Goal: Task Accomplishment & Management: Manage account settings

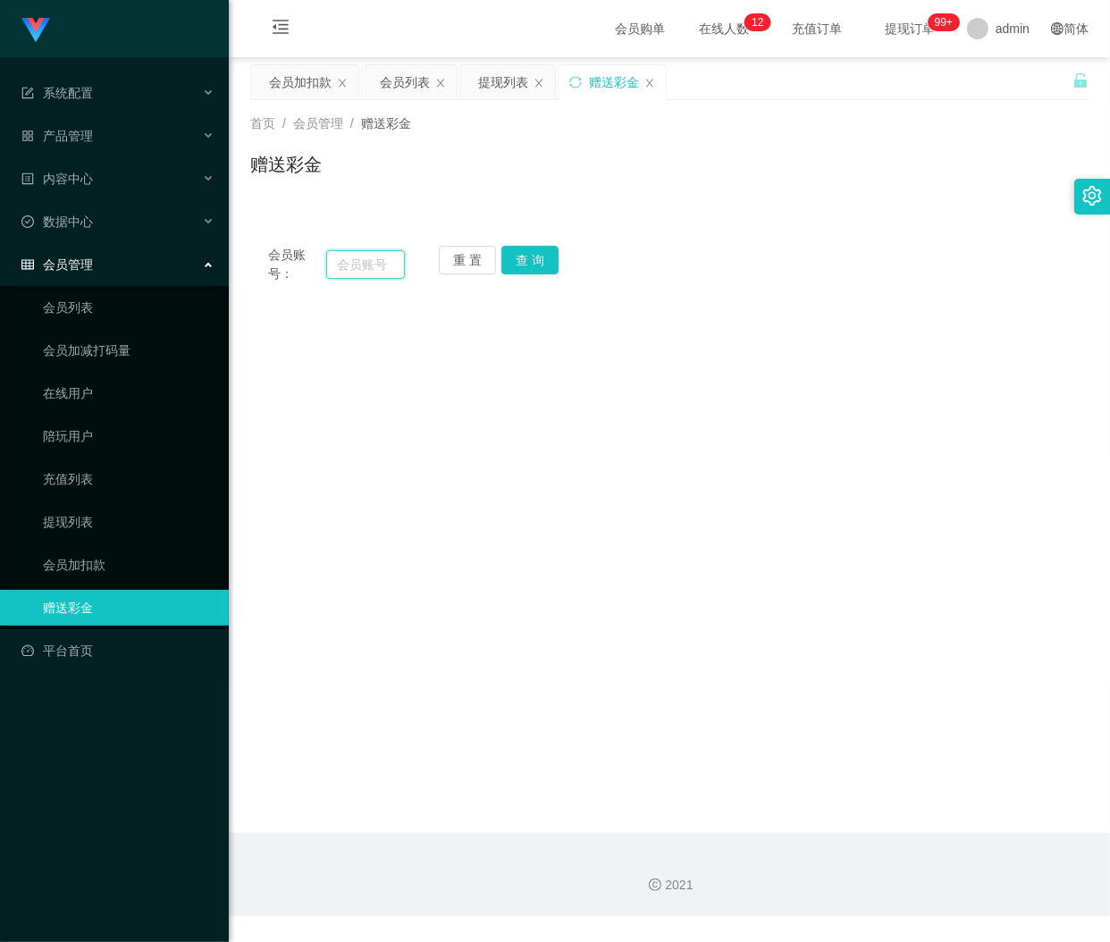
click at [340, 265] on input "text" at bounding box center [365, 264] width 79 height 29
paste input "323326"
type input "323326"
click at [521, 261] on button "查 询" at bounding box center [529, 260] width 57 height 29
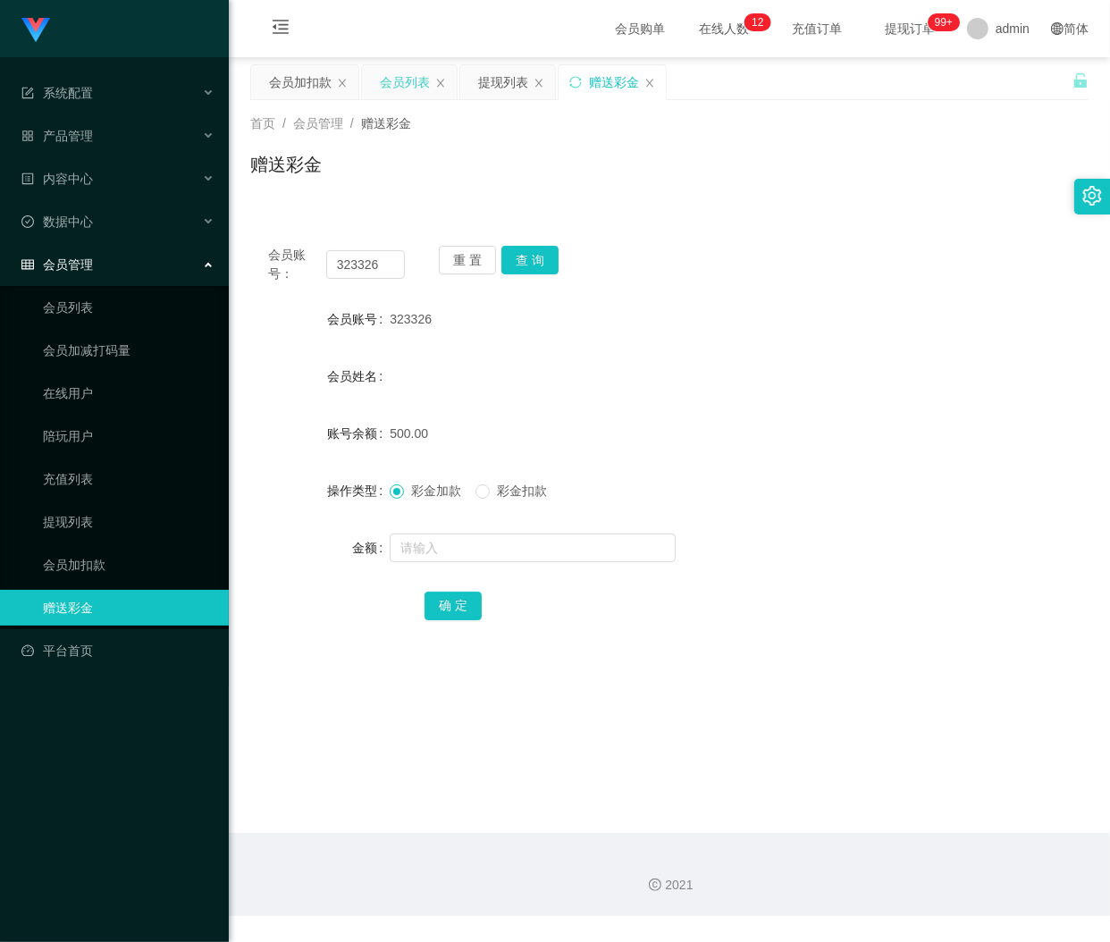
click at [385, 83] on div "会员列表" at bounding box center [405, 82] width 50 height 34
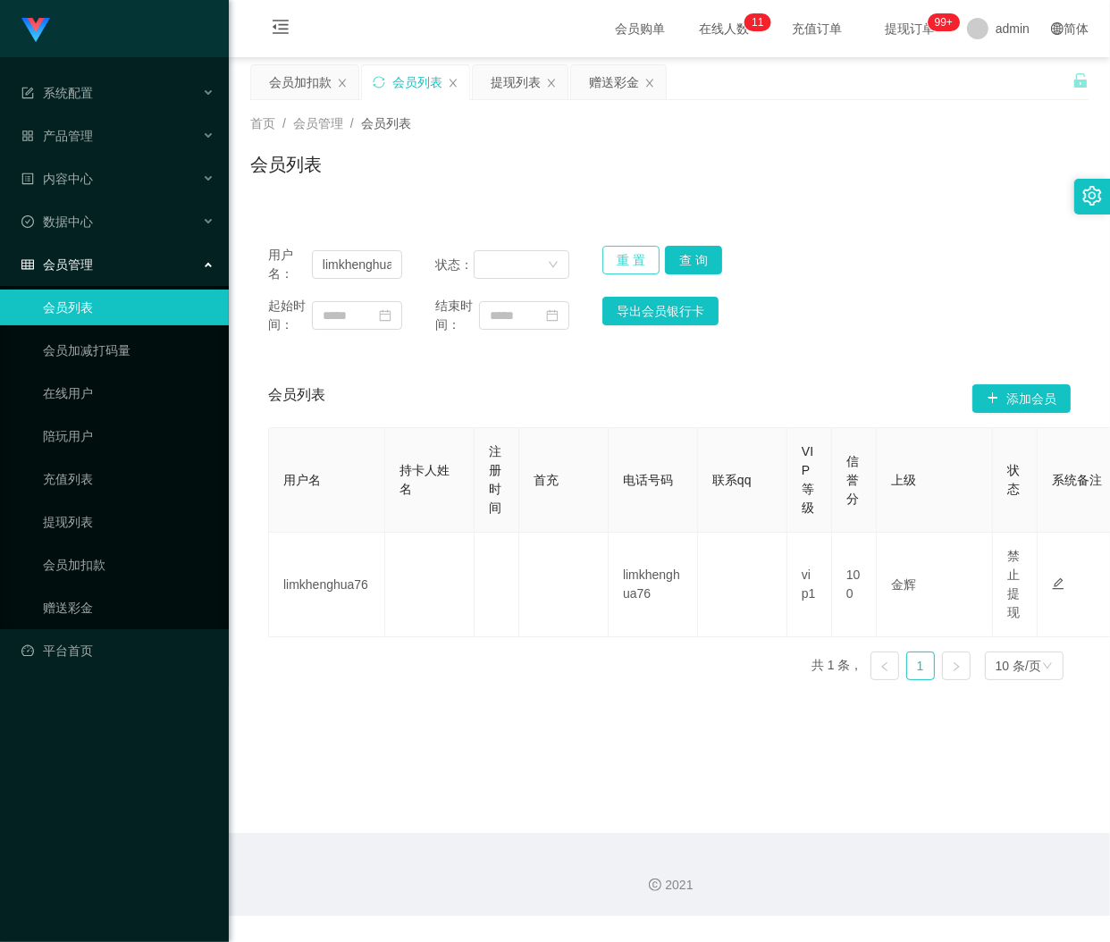
click at [617, 260] on button "重 置" at bounding box center [630, 260] width 57 height 29
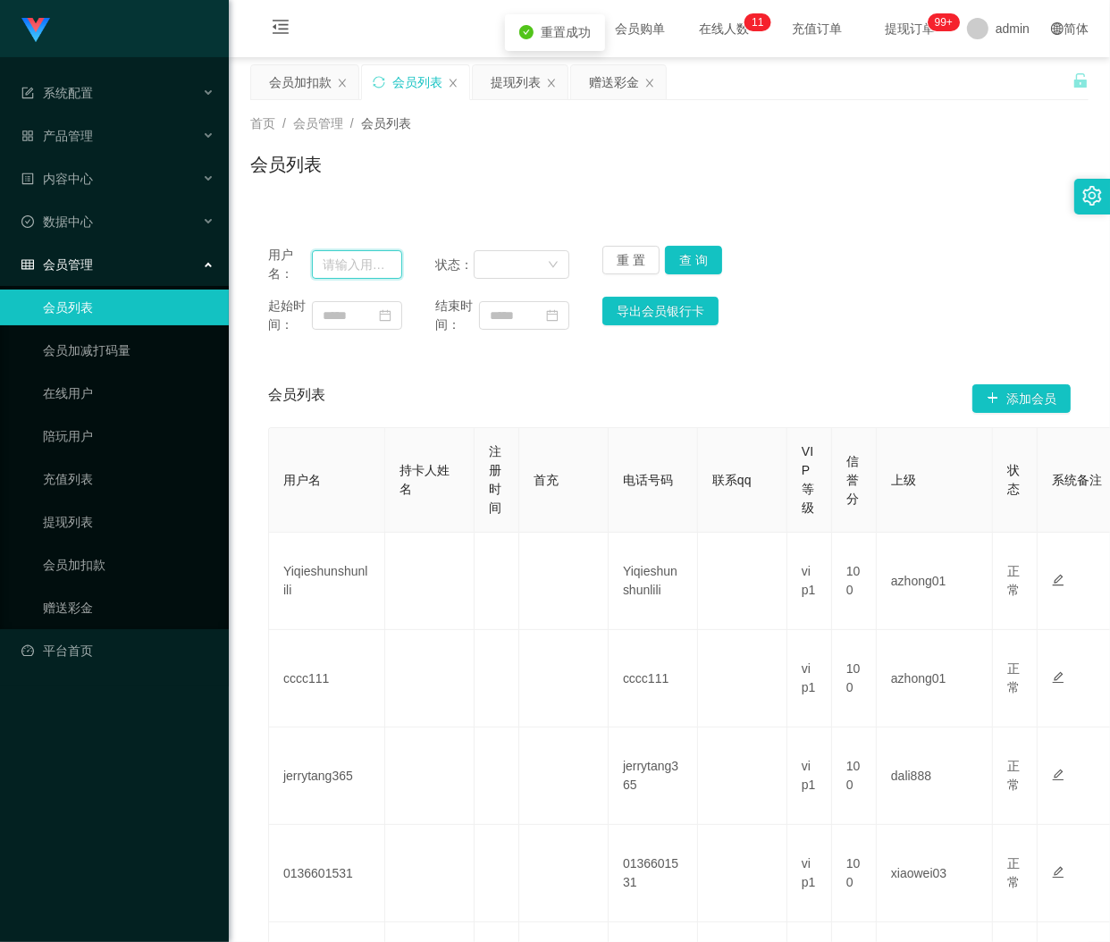
click at [351, 265] on input "text" at bounding box center [357, 264] width 90 height 29
paste input "323326"
type input "323326"
click at [684, 256] on button "查 询" at bounding box center [693, 260] width 57 height 29
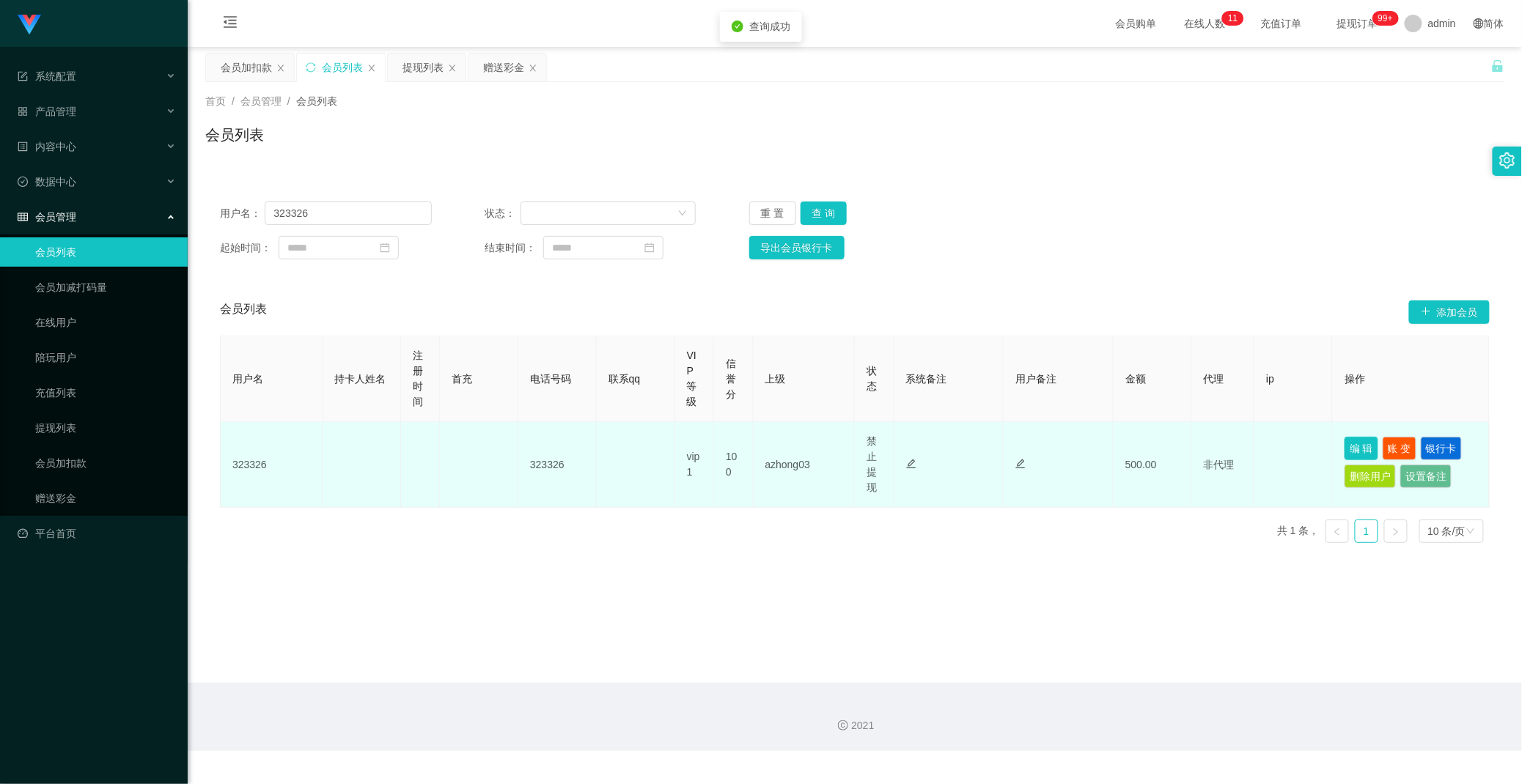
click at [910, 449] on button "编 辑" at bounding box center [1361, 449] width 34 height 24
type input "323326"
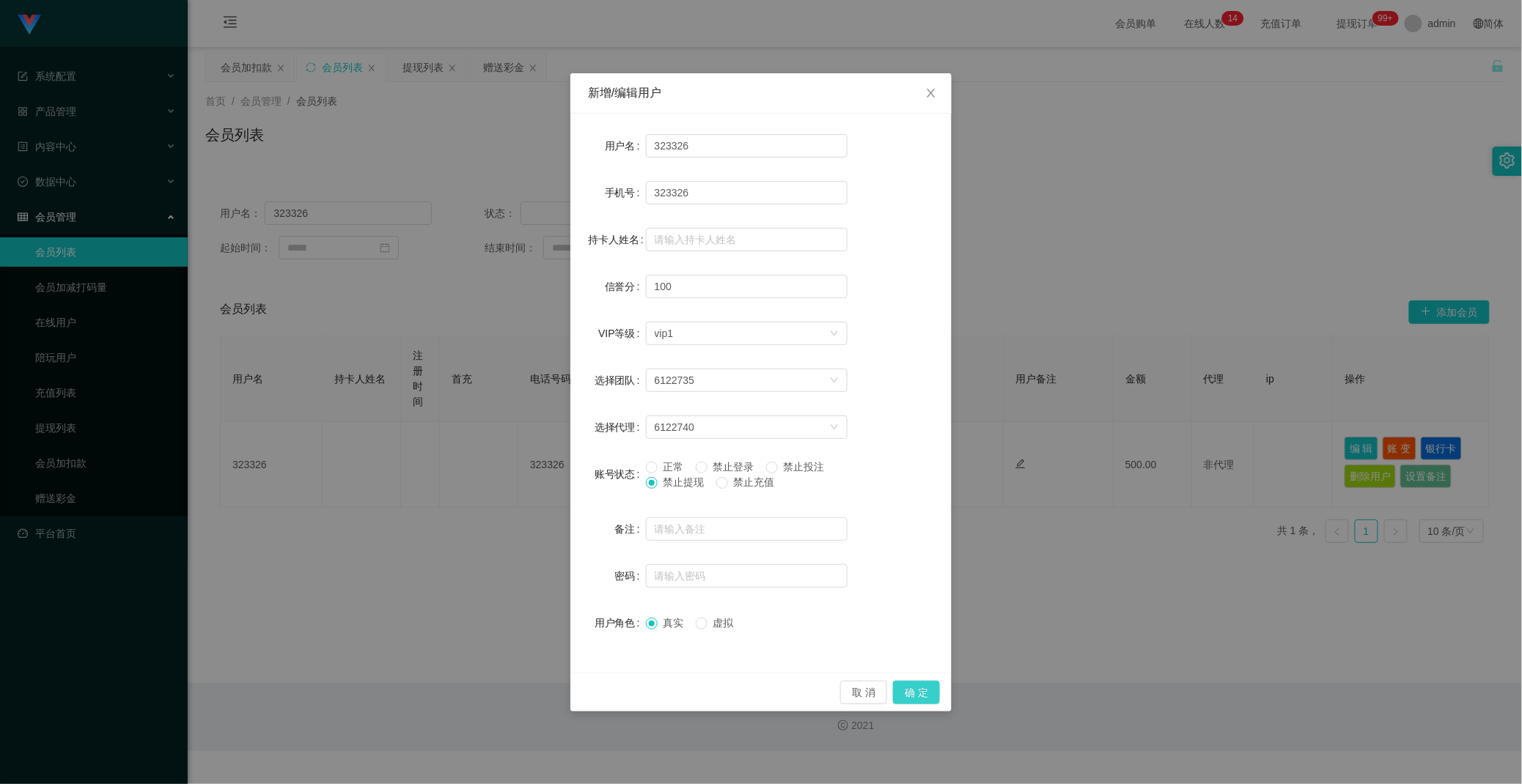
click at [910, 690] on button "确 定" at bounding box center [916, 692] width 47 height 24
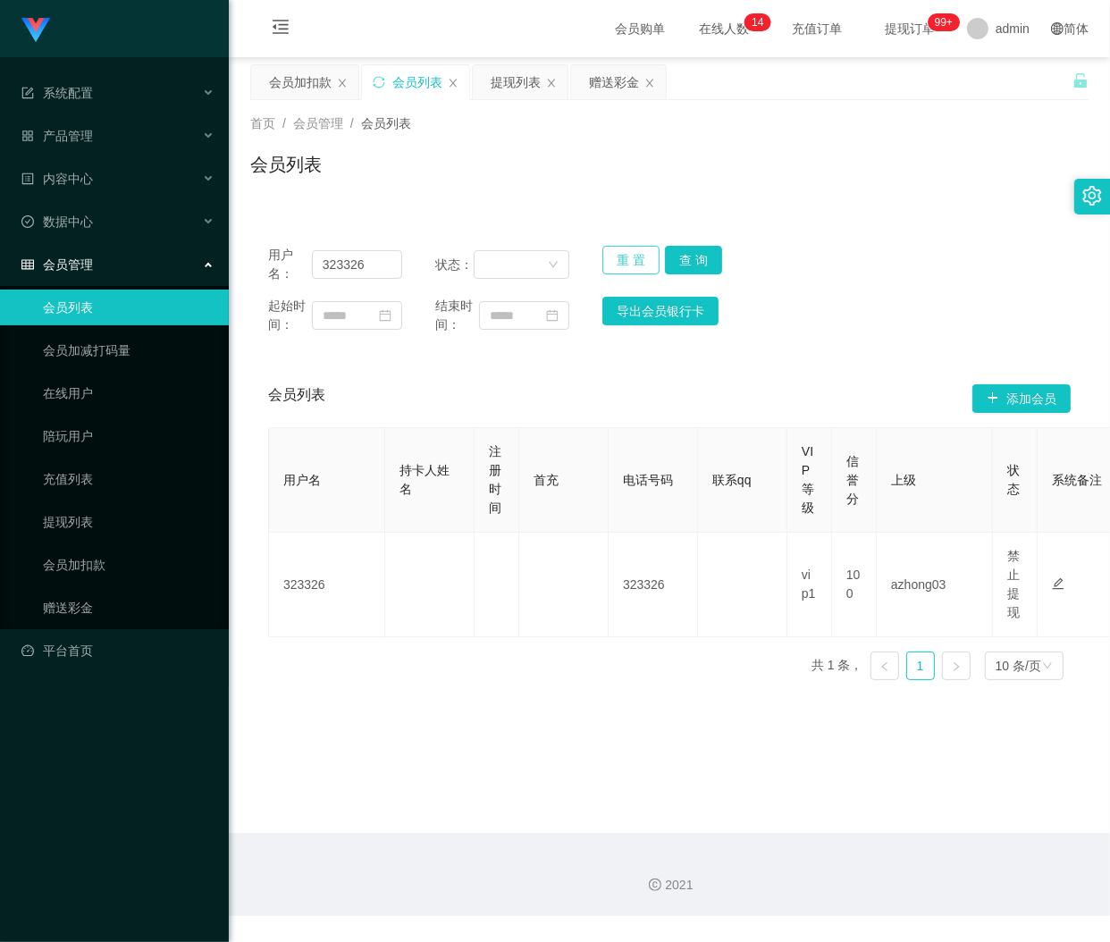
click at [614, 264] on button "重 置" at bounding box center [630, 260] width 57 height 29
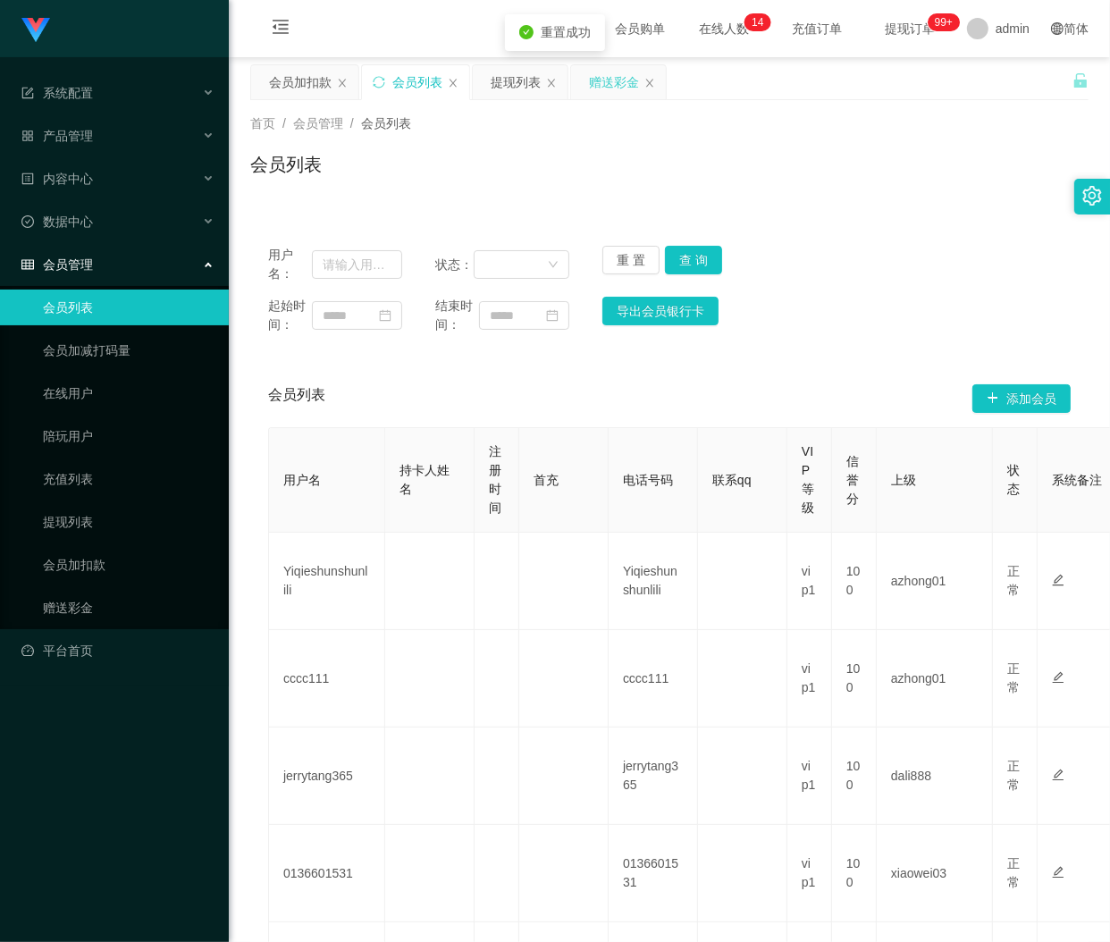
click at [609, 83] on div "赠送彩金" at bounding box center [614, 82] width 50 height 34
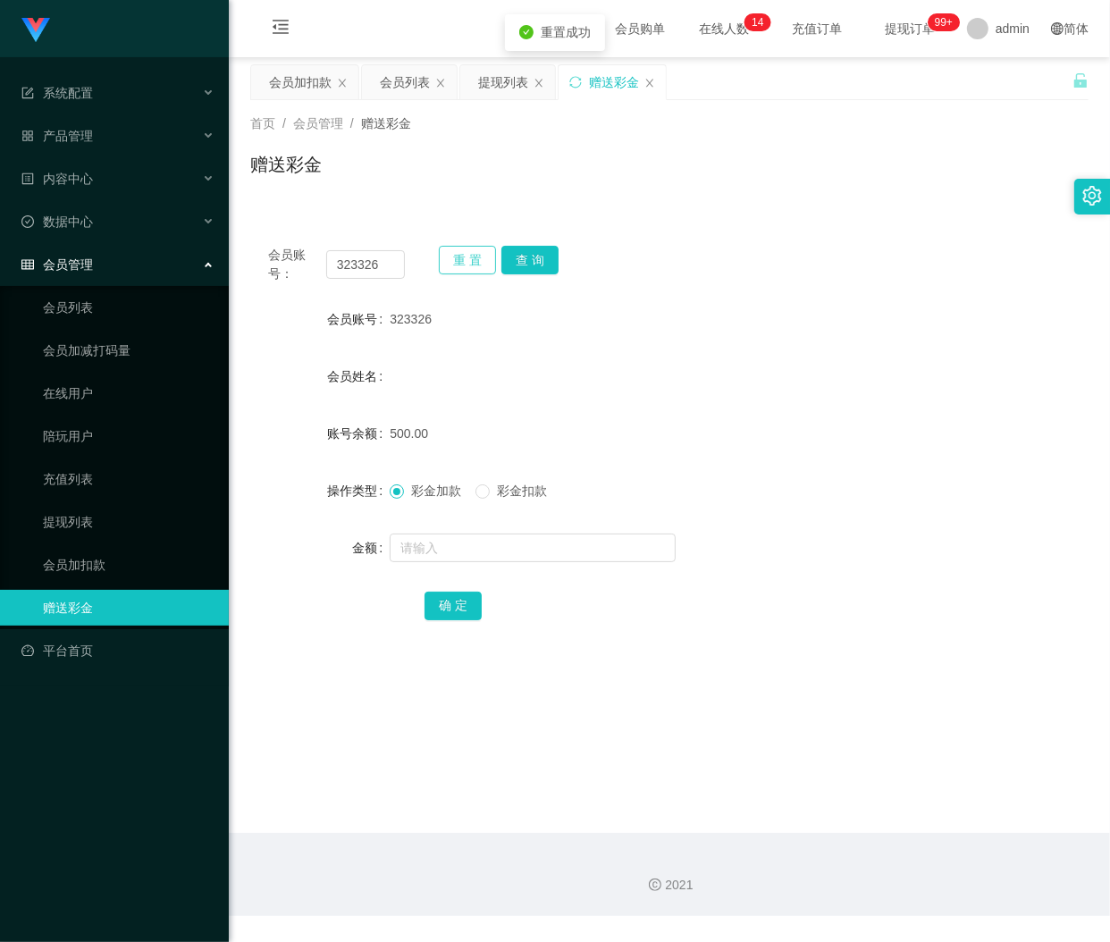
click at [462, 263] on button "重 置" at bounding box center [467, 260] width 57 height 29
